Goal: Find specific page/section: Find specific page/section

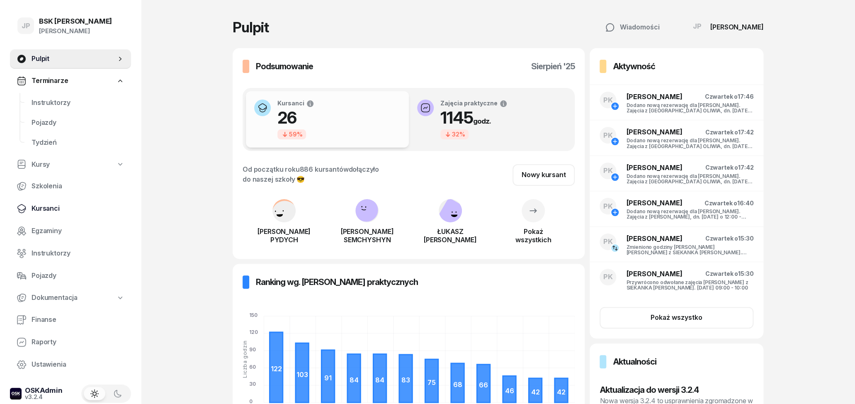
click at [48, 209] on span "Kursanci" at bounding box center [77, 208] width 93 height 11
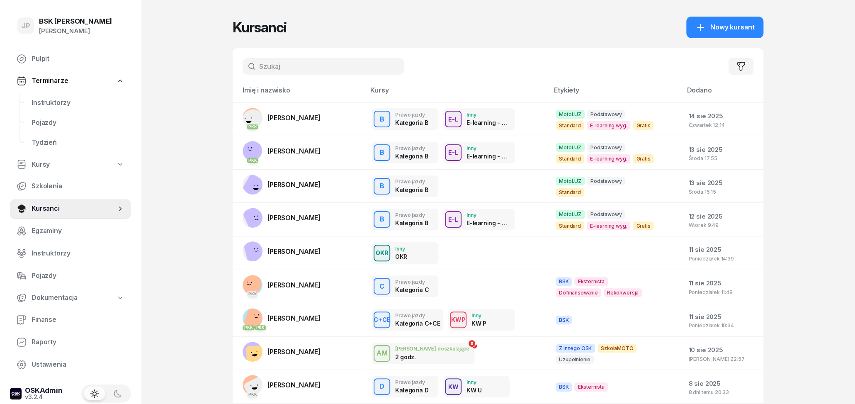
click at [272, 68] on input "text" at bounding box center [323, 66] width 162 height 17
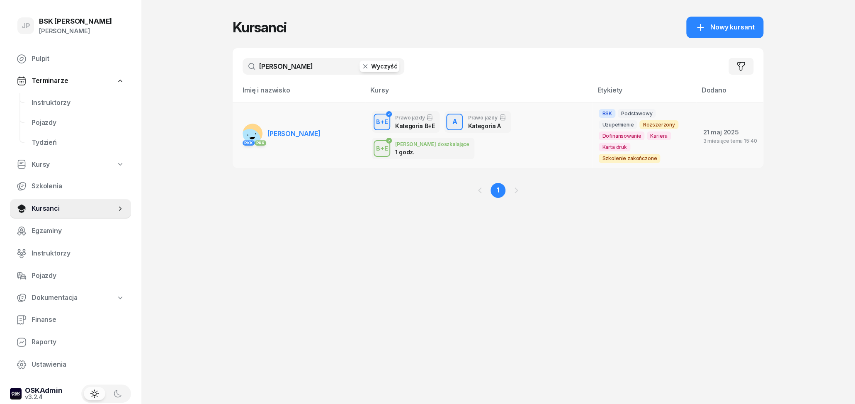
type input "[PERSON_NAME]"
click at [310, 134] on link "PKK PKK [GEOGRAPHIC_DATA][PERSON_NAME]" at bounding box center [281, 133] width 78 height 20
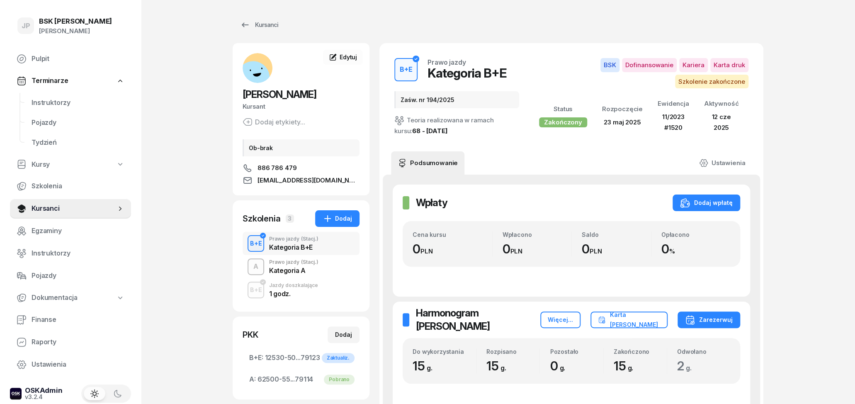
click at [284, 266] on div "Kategoria A" at bounding box center [293, 268] width 49 height 9
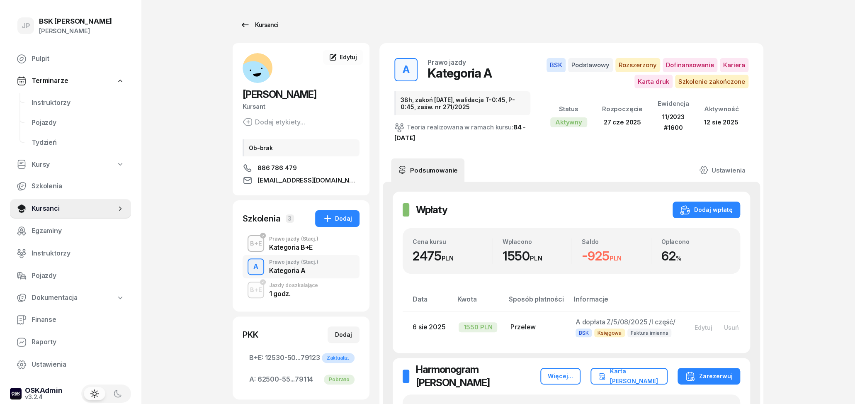
click at [247, 22] on icon at bounding box center [245, 25] width 10 height 10
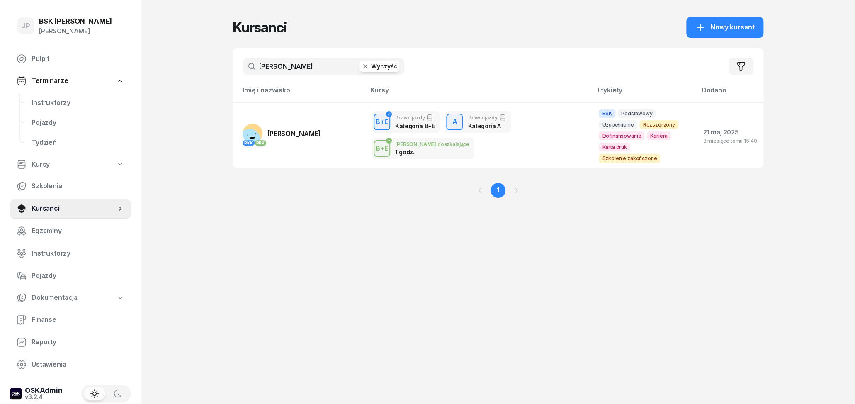
click at [368, 69] on icon "button" at bounding box center [365, 66] width 8 height 8
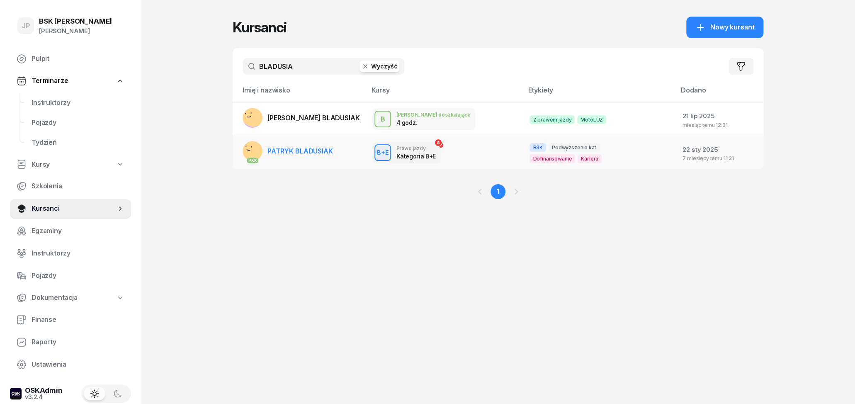
type input "BLADUSIA"
click at [290, 151] on span "PATRYK BLADUSIAK" at bounding box center [299, 151] width 65 height 8
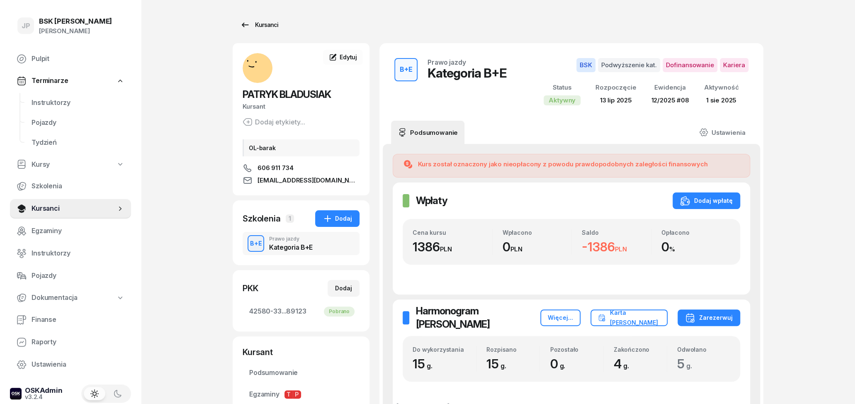
click at [260, 24] on div "Kursanci" at bounding box center [259, 25] width 38 height 10
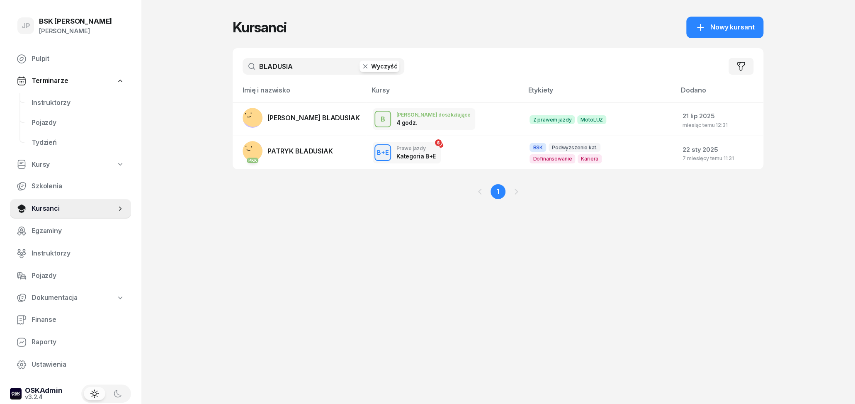
click at [366, 68] on icon "button" at bounding box center [365, 66] width 8 height 8
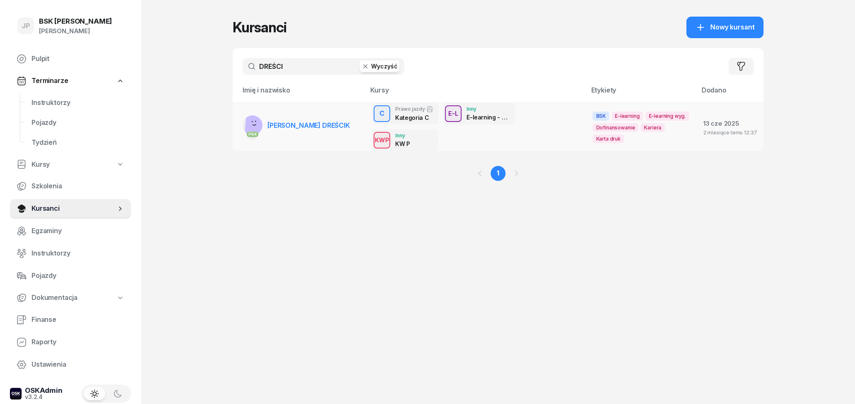
type input "DREŚCI"
click at [326, 120] on link "PKK [PERSON_NAME] DREŚCIK" at bounding box center [295, 125] width 107 height 20
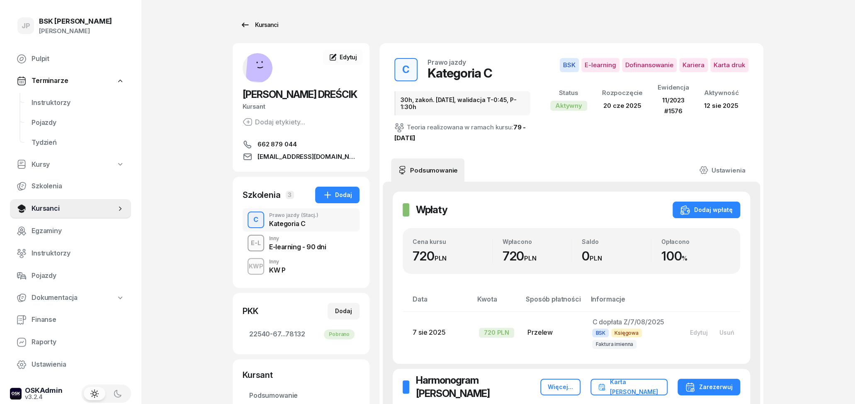
click at [264, 23] on div "Kursanci" at bounding box center [259, 25] width 38 height 10
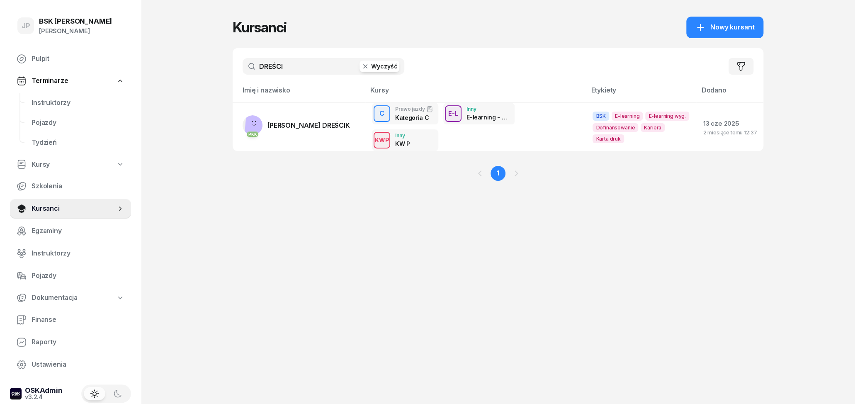
click at [382, 69] on button "Wyczyść" at bounding box center [379, 67] width 40 height 12
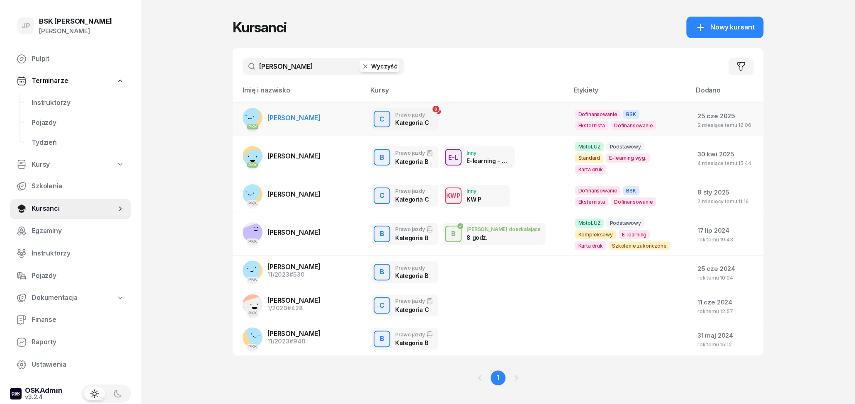
type input "[PERSON_NAME]"
click at [308, 119] on span "[PERSON_NAME]" at bounding box center [293, 118] width 53 height 8
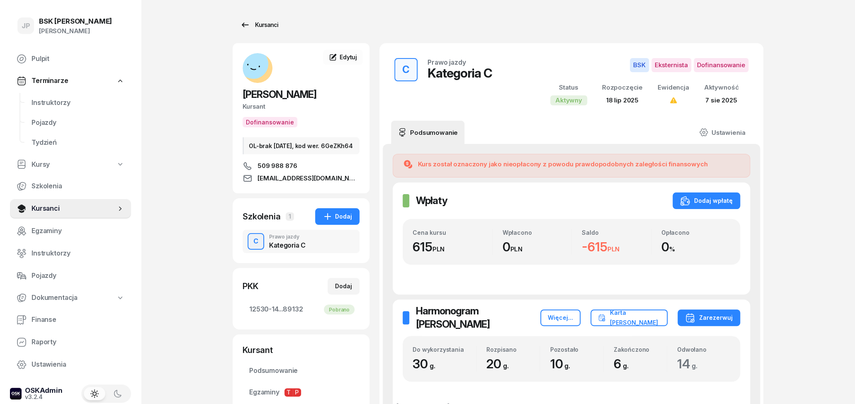
click at [267, 25] on div "Kursanci" at bounding box center [259, 25] width 38 height 10
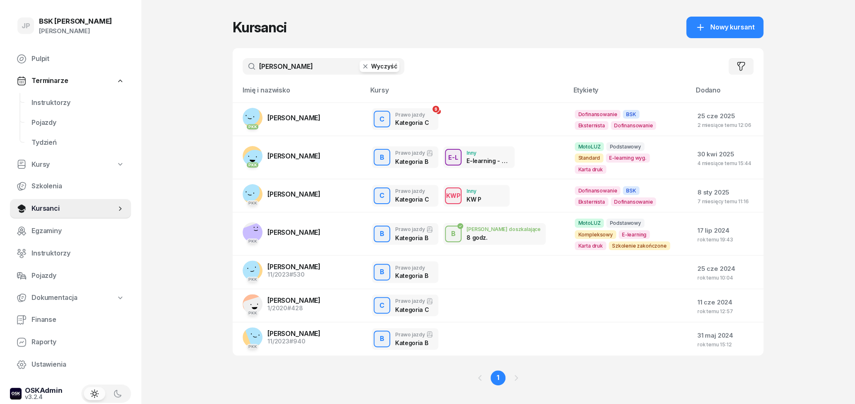
click at [375, 67] on button "Wyczyść" at bounding box center [379, 67] width 40 height 12
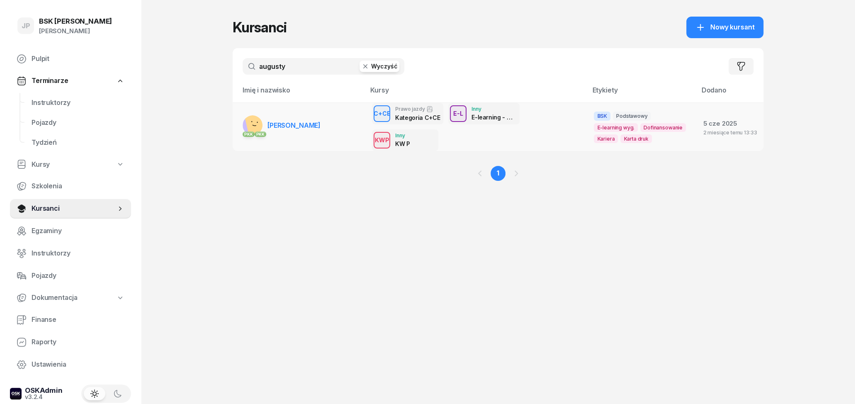
type input "augusty"
click at [298, 135] on td "PKK PKK [PERSON_NAME]" at bounding box center [298, 126] width 133 height 48
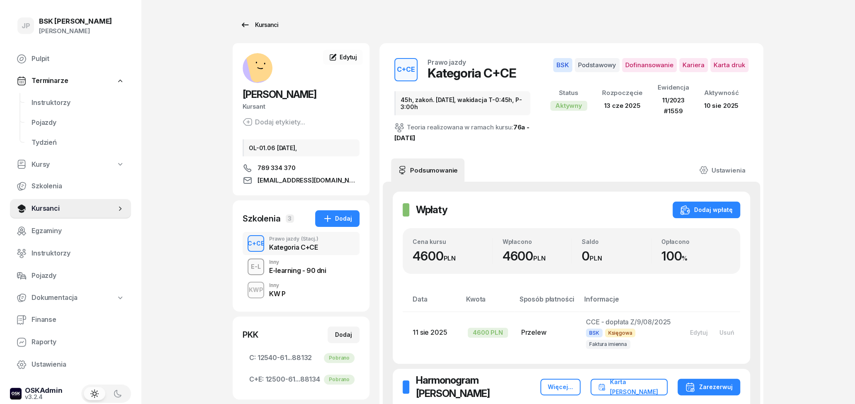
click at [267, 28] on div "Kursanci" at bounding box center [259, 25] width 38 height 10
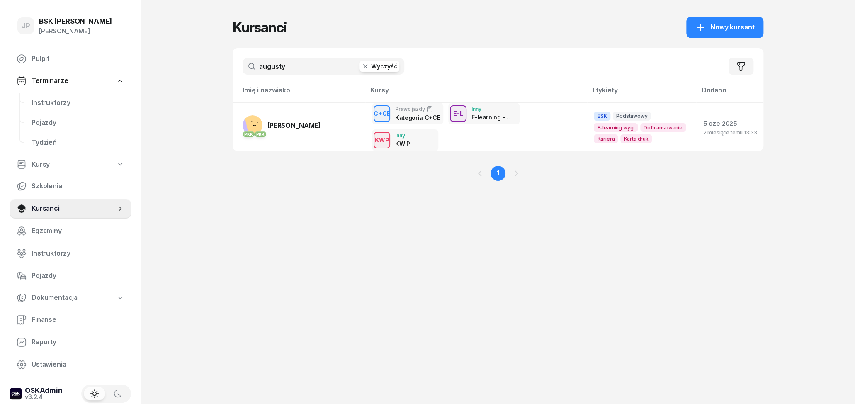
click at [373, 68] on button "Wyczyść" at bounding box center [379, 67] width 40 height 12
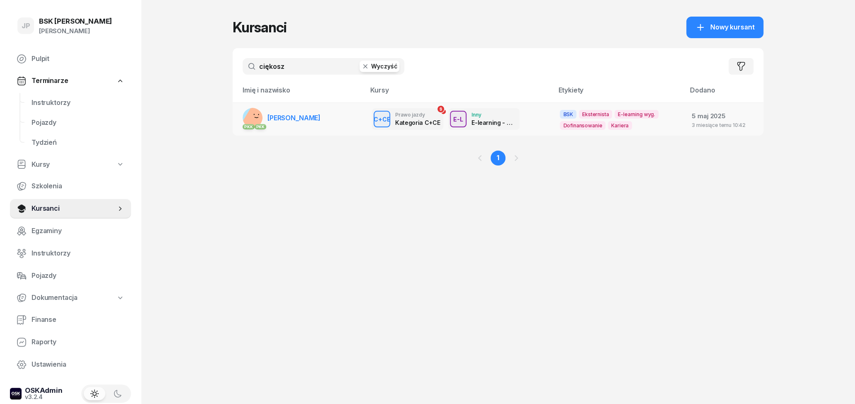
type input "ciękosz"
click at [288, 111] on link "PKK PKK SZYMON CIĘKOSZ" at bounding box center [281, 118] width 78 height 20
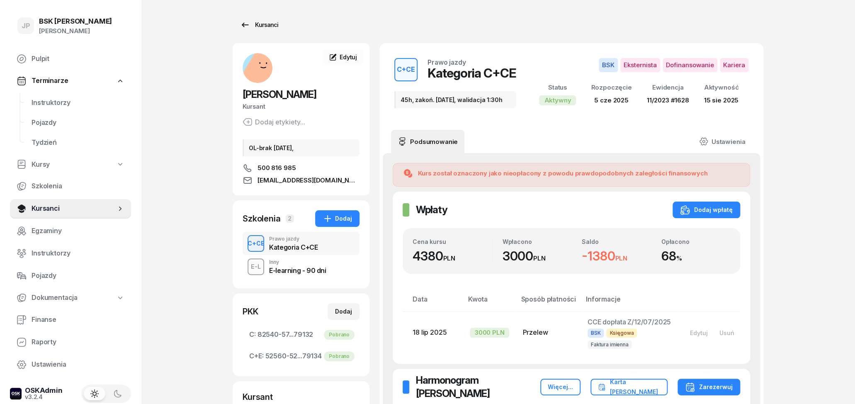
click at [265, 28] on div "Kursanci" at bounding box center [259, 25] width 38 height 10
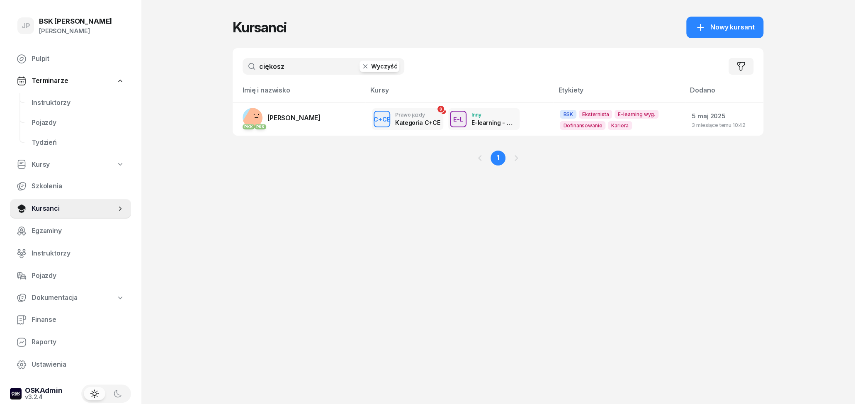
click at [367, 69] on icon "button" at bounding box center [365, 66] width 8 height 8
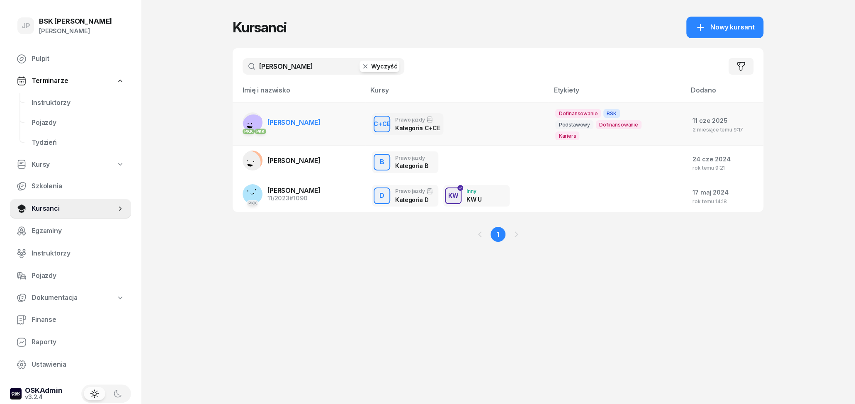
type input "[PERSON_NAME]"
click at [306, 123] on span "[PERSON_NAME]" at bounding box center [293, 122] width 53 height 8
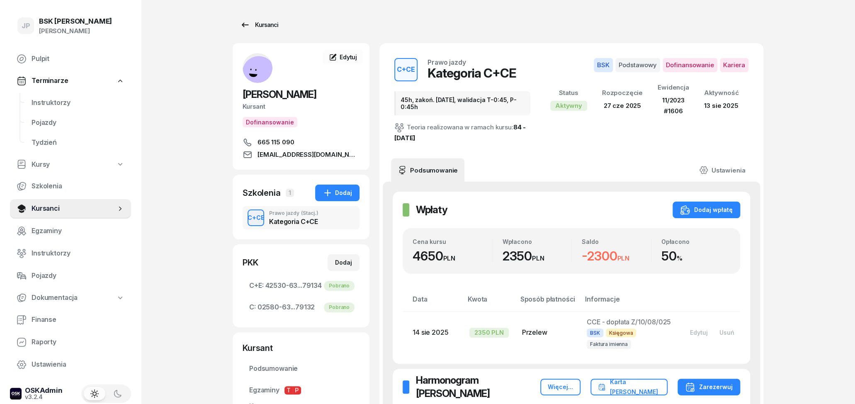
click at [259, 25] on div "Kursanci" at bounding box center [259, 25] width 38 height 10
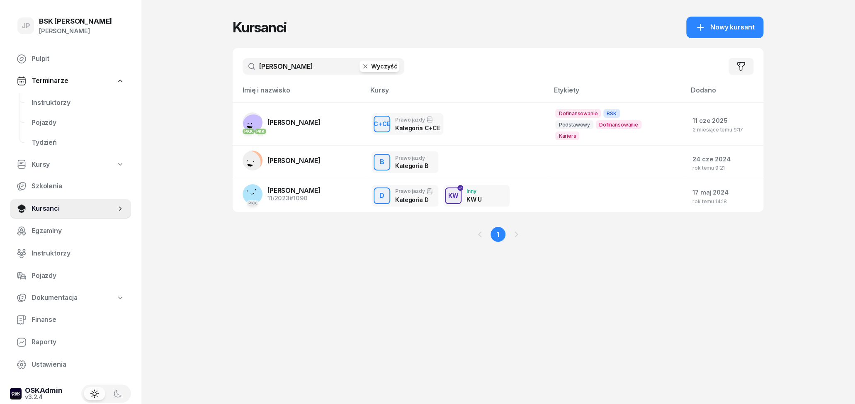
click at [375, 67] on button "Wyczyść" at bounding box center [379, 67] width 40 height 12
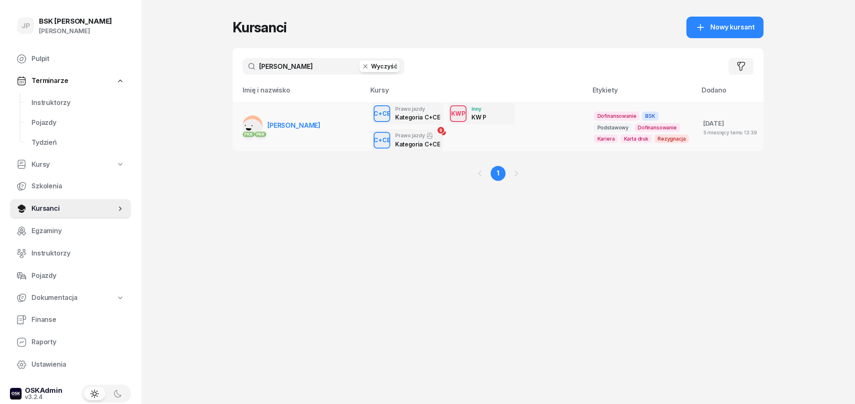
type input "[PERSON_NAME]"
click at [310, 124] on span "[PERSON_NAME]" at bounding box center [293, 125] width 53 height 8
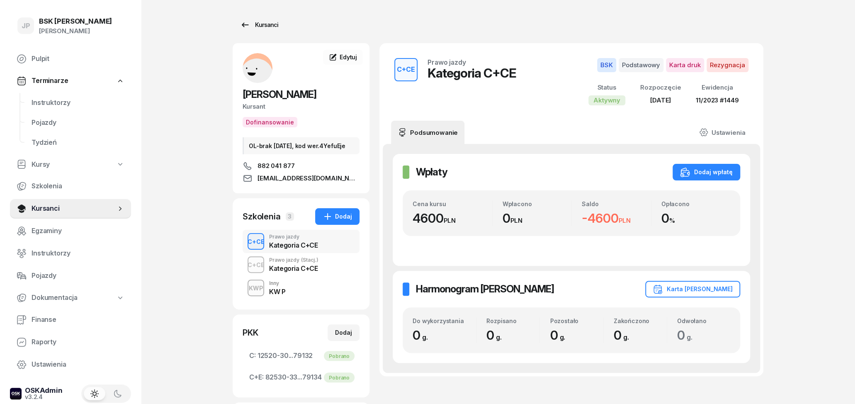
click at [255, 24] on div "Kursanci" at bounding box center [259, 25] width 38 height 10
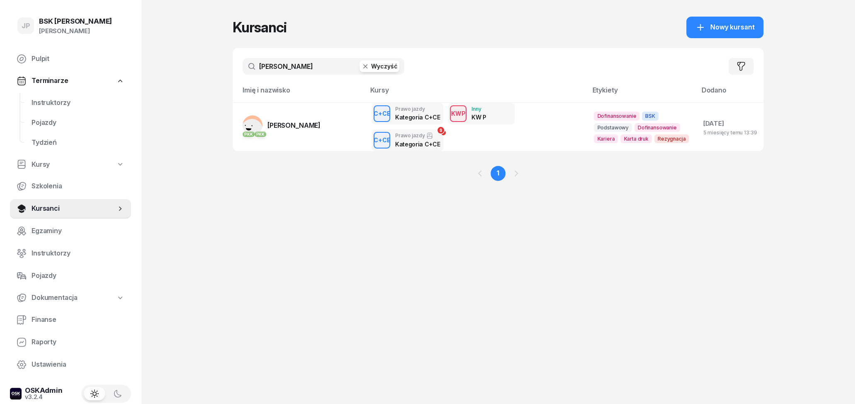
click at [383, 69] on button "Wyczyść" at bounding box center [379, 67] width 40 height 12
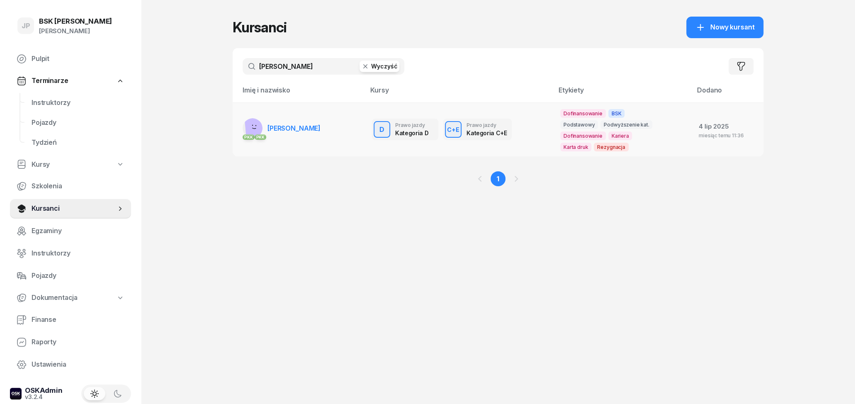
type input "[PERSON_NAME]"
click at [296, 128] on span "[PERSON_NAME]" at bounding box center [293, 128] width 53 height 8
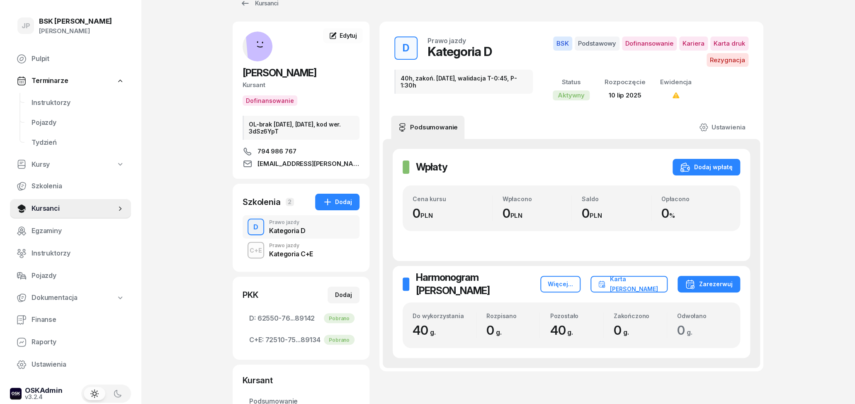
scroll to position [43, 0]
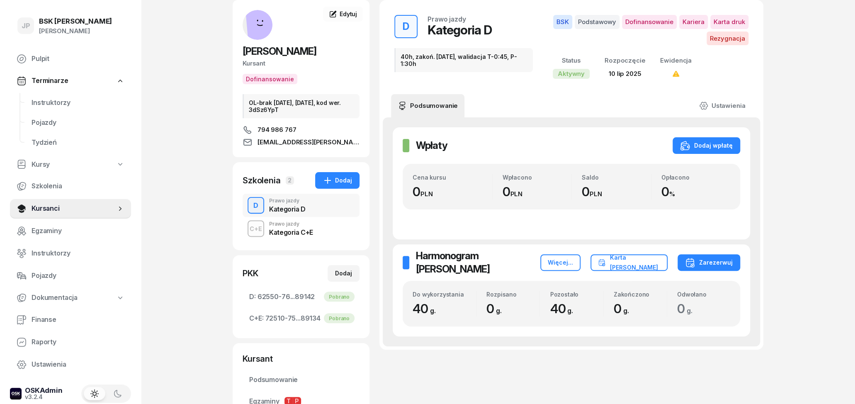
click at [300, 230] on div "Kategoria C+E" at bounding box center [291, 232] width 44 height 7
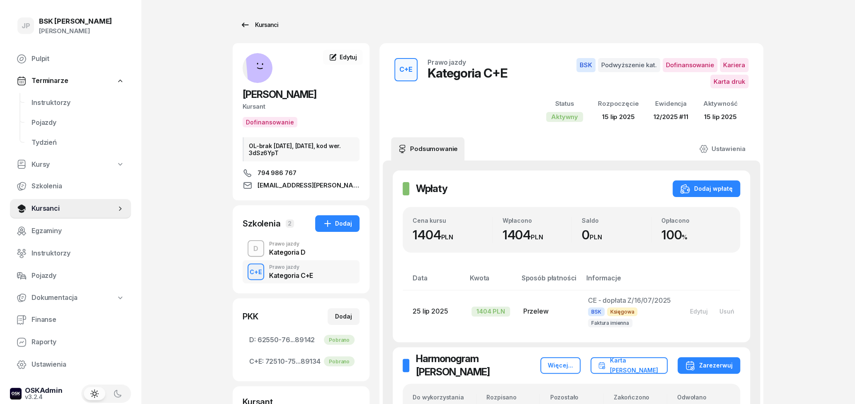
click at [263, 30] on div "Kursanci" at bounding box center [259, 25] width 38 height 10
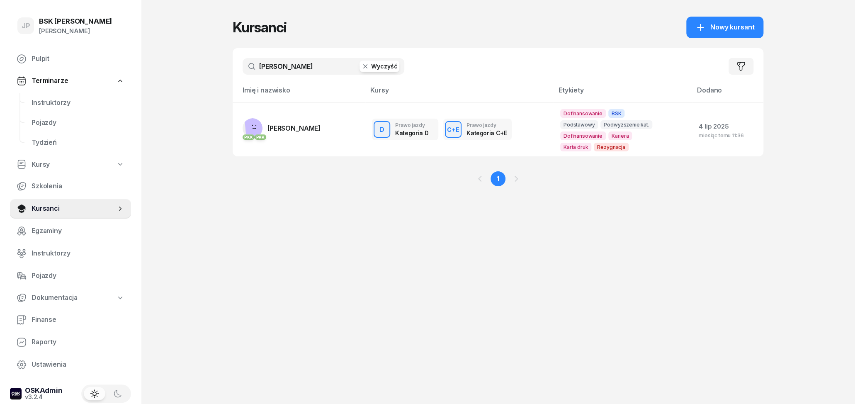
click at [368, 66] on icon "button" at bounding box center [365, 66] width 8 height 8
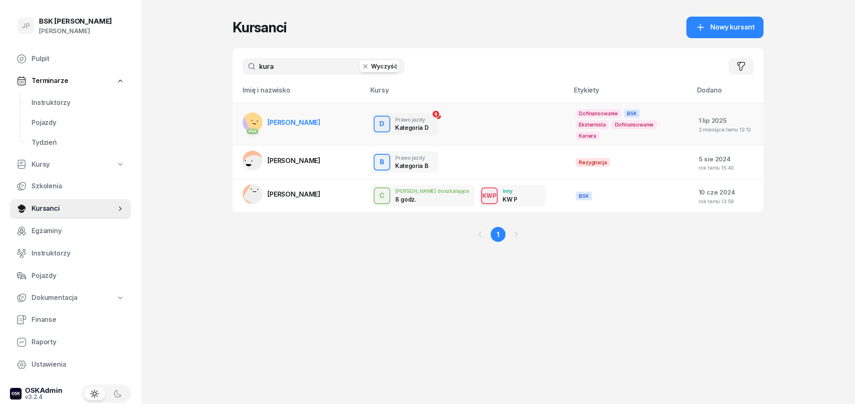
type input "kura"
click at [294, 113] on link "PKK [PERSON_NAME]" at bounding box center [281, 122] width 78 height 20
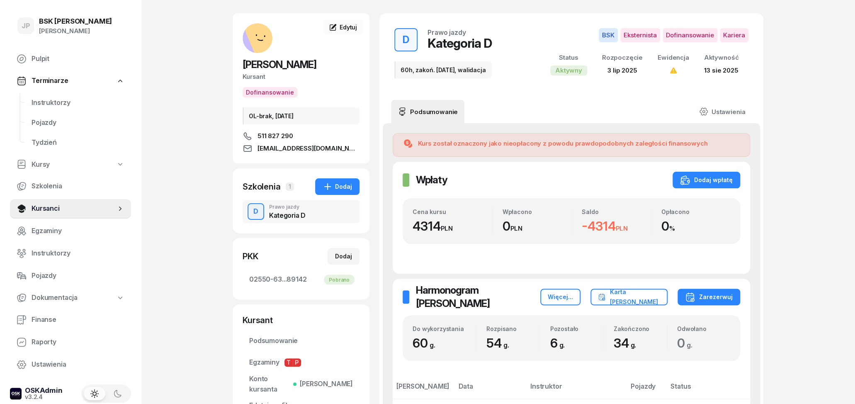
scroll to position [43, 0]
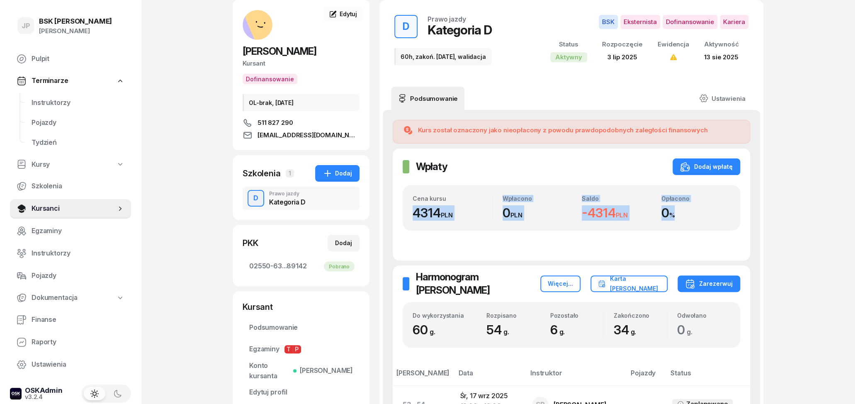
drag, startPoint x: 663, startPoint y: 214, endPoint x: 412, endPoint y: 217, distance: 251.6
click at [412, 217] on div "Cena kursu 4314 PLN Wpłacono 0 PLN Saldo -4314 PLN Opłacono 0 %" at bounding box center [570, 208] width 337 height 46
drag, startPoint x: 410, startPoint y: 213, endPoint x: 691, endPoint y: 220, distance: 280.6
click at [691, 220] on div "Cena kursu 4314 PLN Wpłacono 0 PLN Saldo -4314 PLN Opłacono 0 %" at bounding box center [570, 208] width 337 height 46
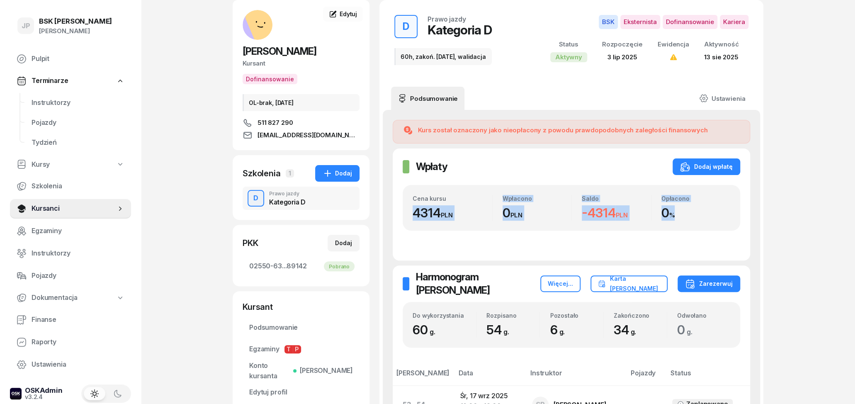
click at [692, 220] on div "0 %" at bounding box center [695, 212] width 69 height 15
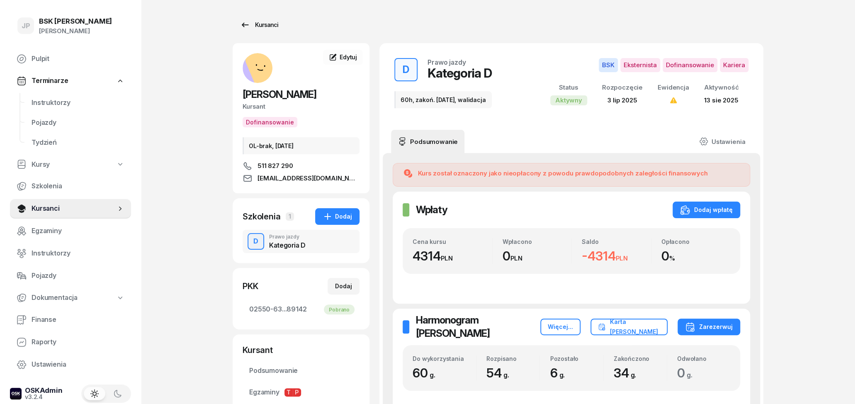
click at [248, 19] on link "Kursanci" at bounding box center [258, 25] width 53 height 17
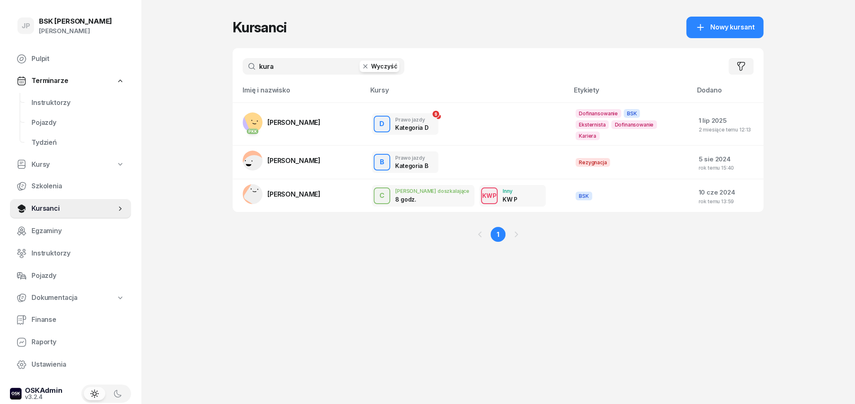
click at [374, 65] on button "Wyczyść" at bounding box center [379, 67] width 40 height 12
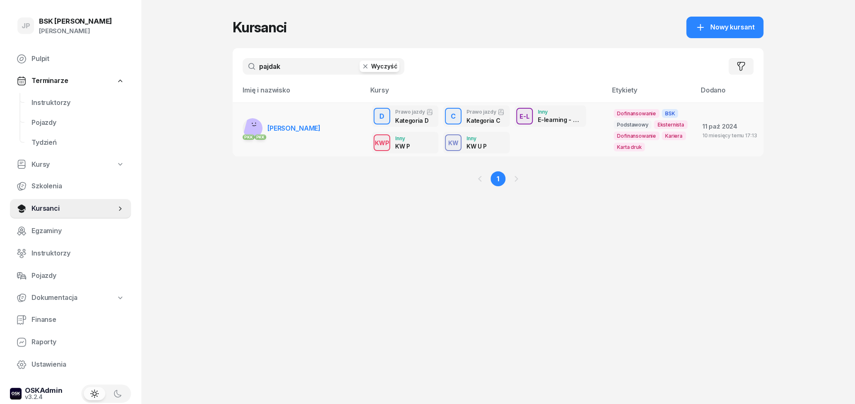
type input "pajdak"
click at [305, 136] on link "PKK PKK [PERSON_NAME]" at bounding box center [281, 128] width 78 height 20
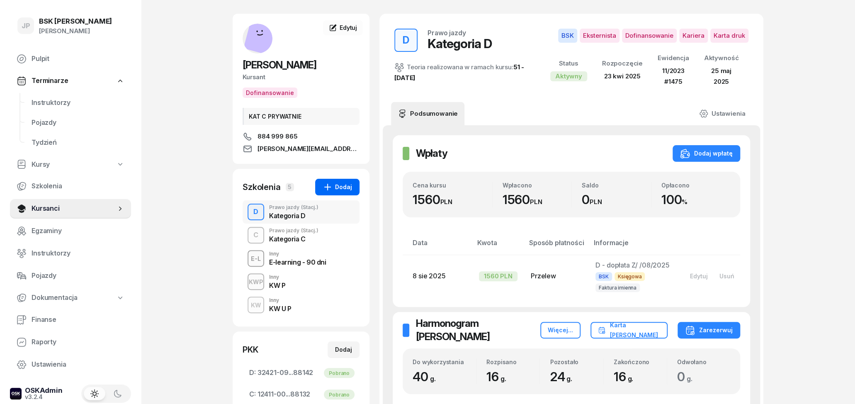
scroll to position [43, 0]
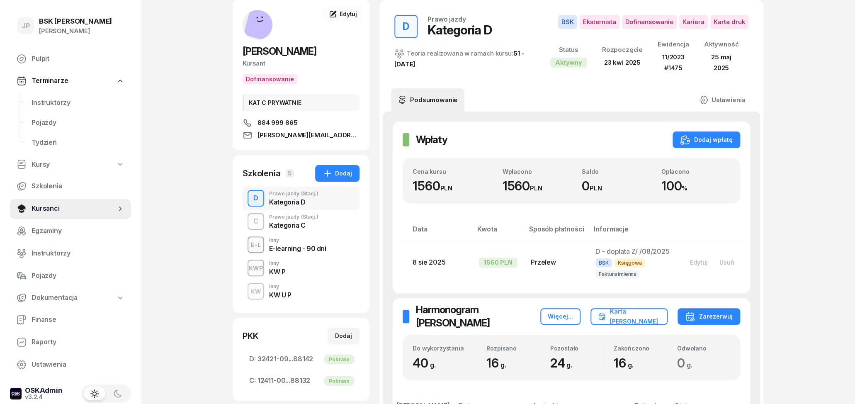
click at [312, 220] on div "Prawo jazdy (Stacj.) Kategoria C" at bounding box center [293, 221] width 49 height 14
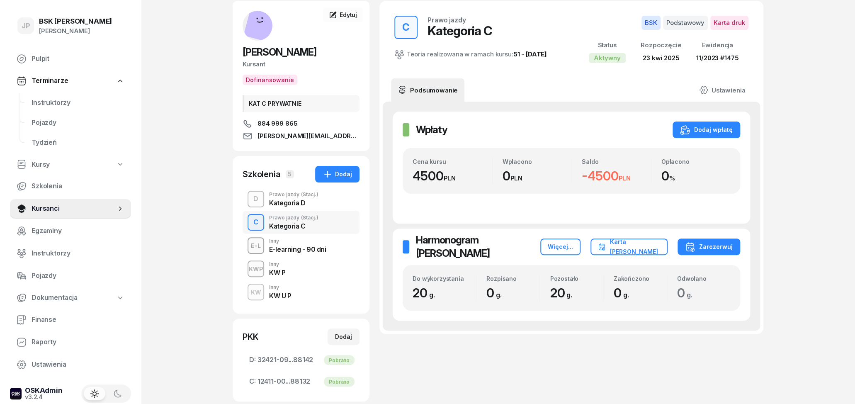
scroll to position [43, 0]
click at [307, 240] on div "Inny" at bounding box center [297, 239] width 57 height 5
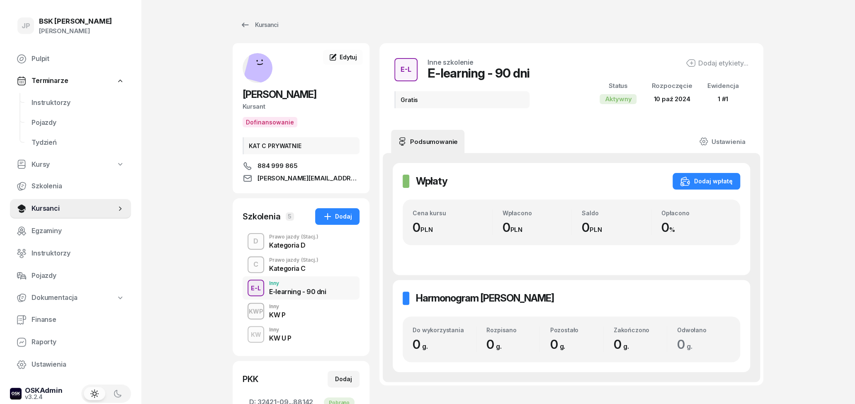
click at [305, 314] on div "KWP Inny KW P" at bounding box center [300, 310] width 117 height 23
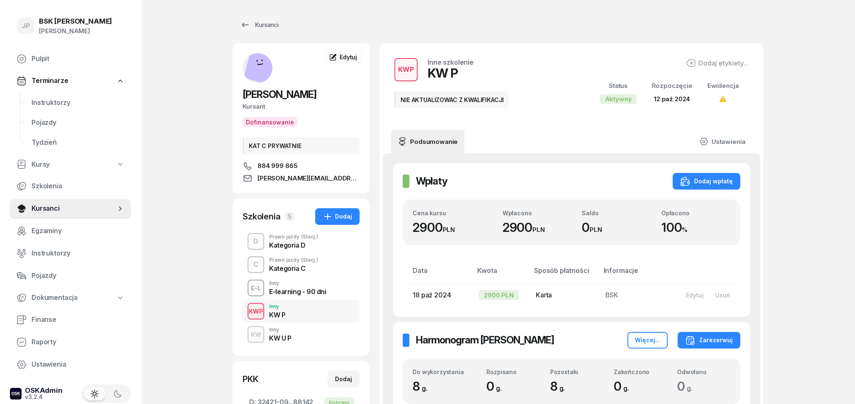
click at [315, 337] on div "KW Inny KW U P" at bounding box center [300, 333] width 117 height 23
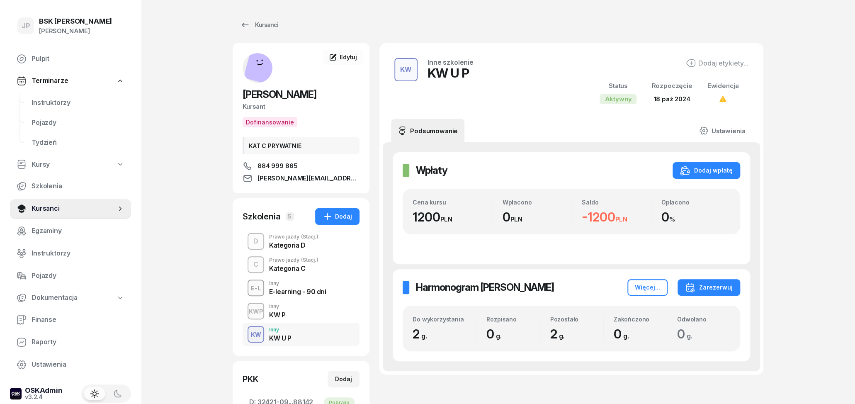
click at [274, 248] on div "Kategoria D" at bounding box center [293, 245] width 49 height 7
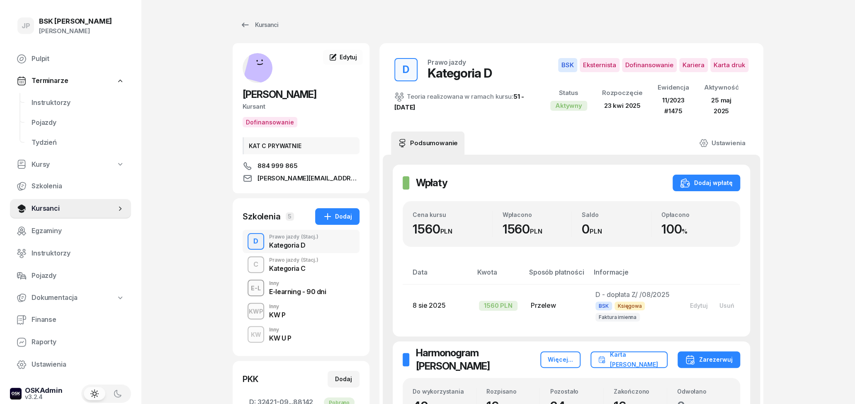
click at [289, 265] on div "Kategoria C" at bounding box center [293, 268] width 49 height 7
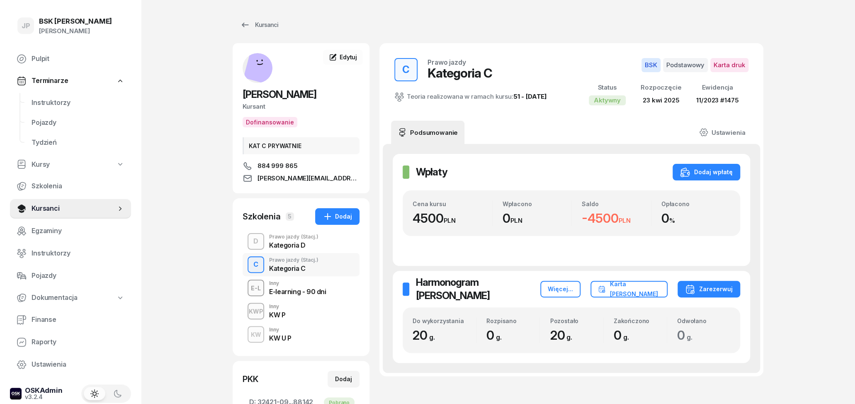
click at [295, 243] on div "Kategoria D" at bounding box center [293, 245] width 49 height 7
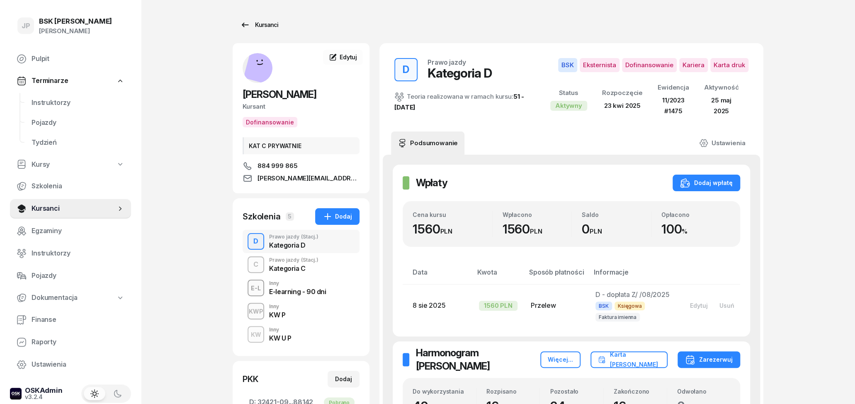
click at [249, 27] on icon at bounding box center [245, 25] width 10 height 10
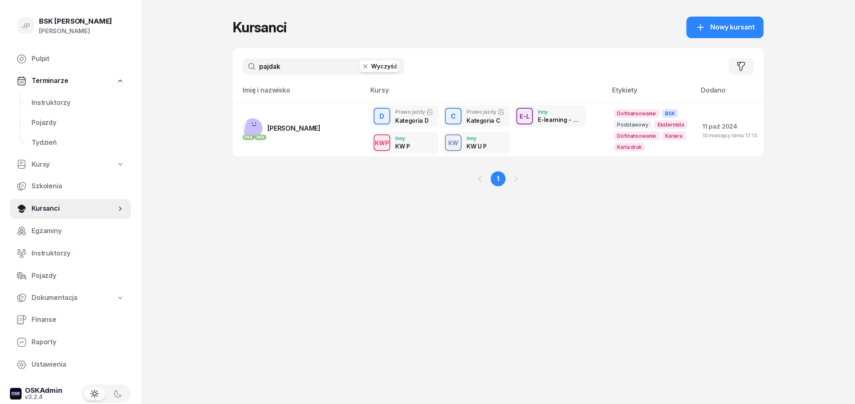
click at [376, 69] on button "Wyczyść" at bounding box center [379, 67] width 40 height 12
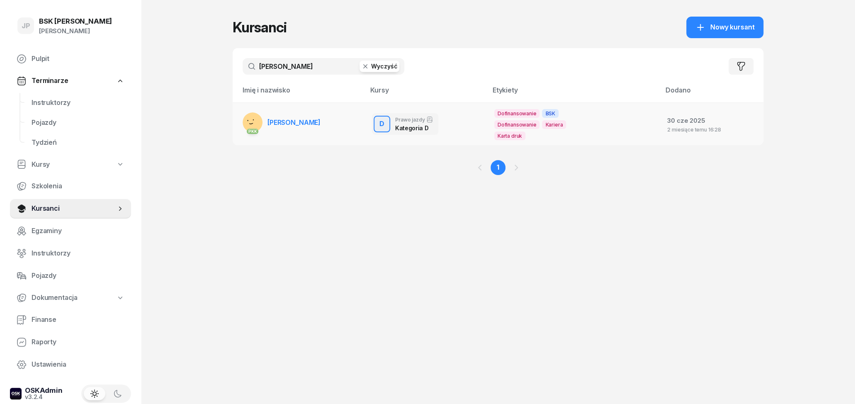
type input "[PERSON_NAME]"
click at [317, 122] on span "[PERSON_NAME]" at bounding box center [293, 122] width 53 height 8
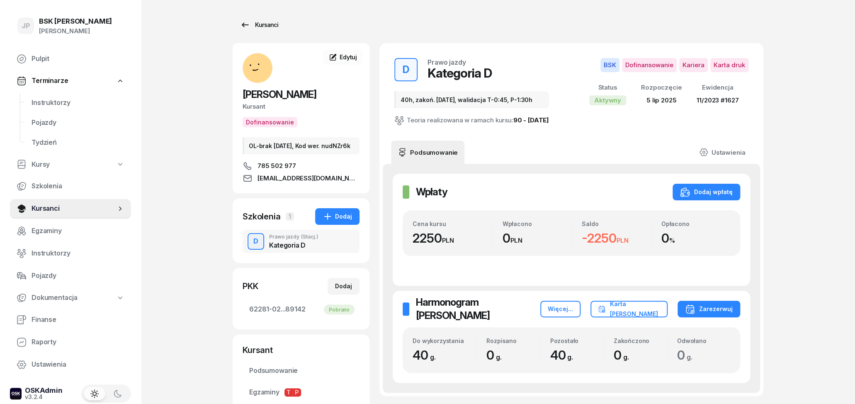
click at [252, 22] on div "Kursanci" at bounding box center [259, 25] width 38 height 10
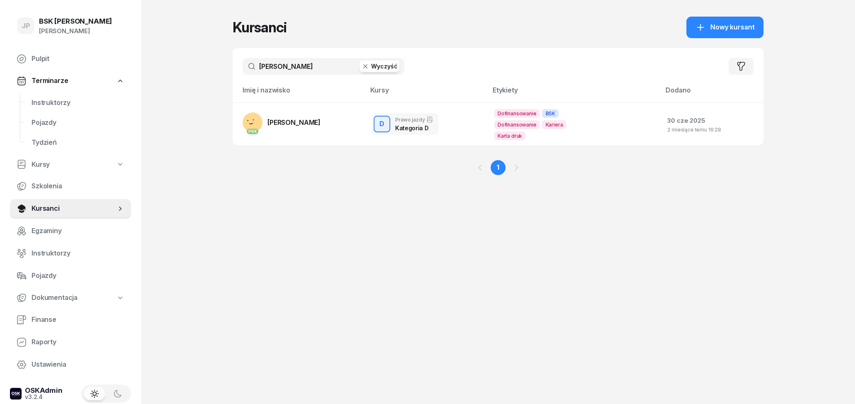
click at [371, 68] on button "Wyczyść" at bounding box center [379, 67] width 40 height 12
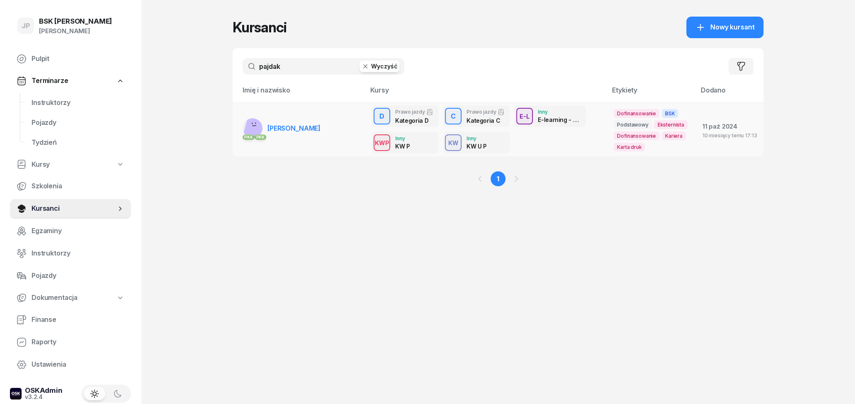
type input "pajdak"
click at [306, 125] on span "[PERSON_NAME]" at bounding box center [293, 128] width 53 height 8
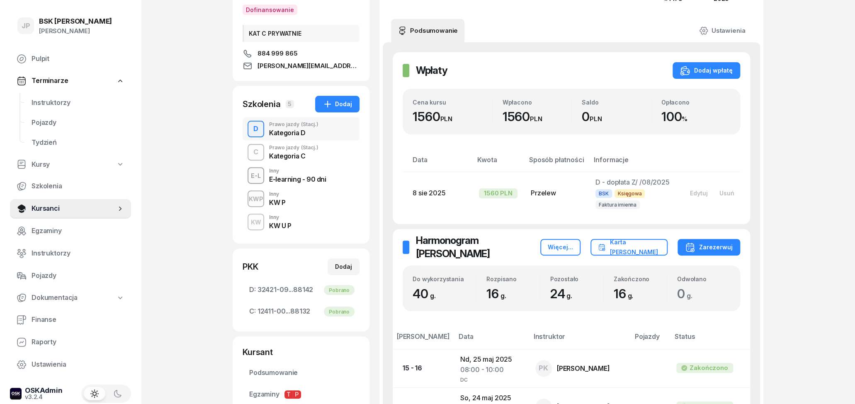
scroll to position [129, 0]
